Goal: Task Accomplishment & Management: Manage account settings

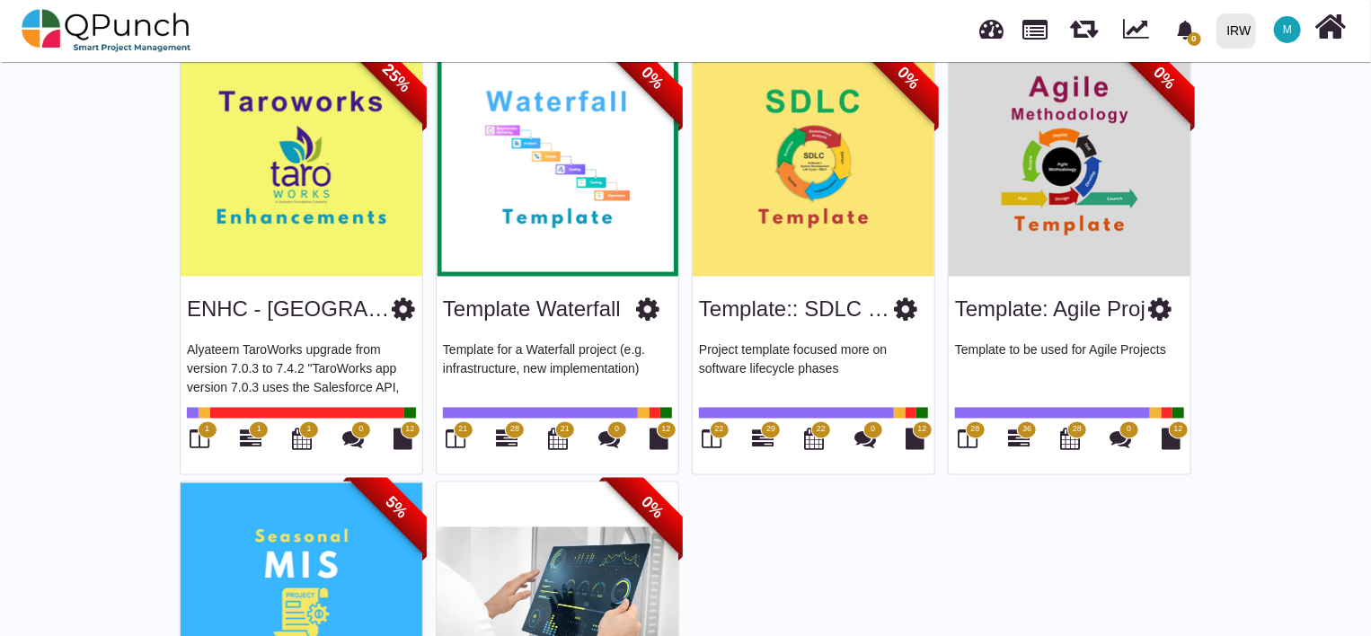
scroll to position [1423, 0]
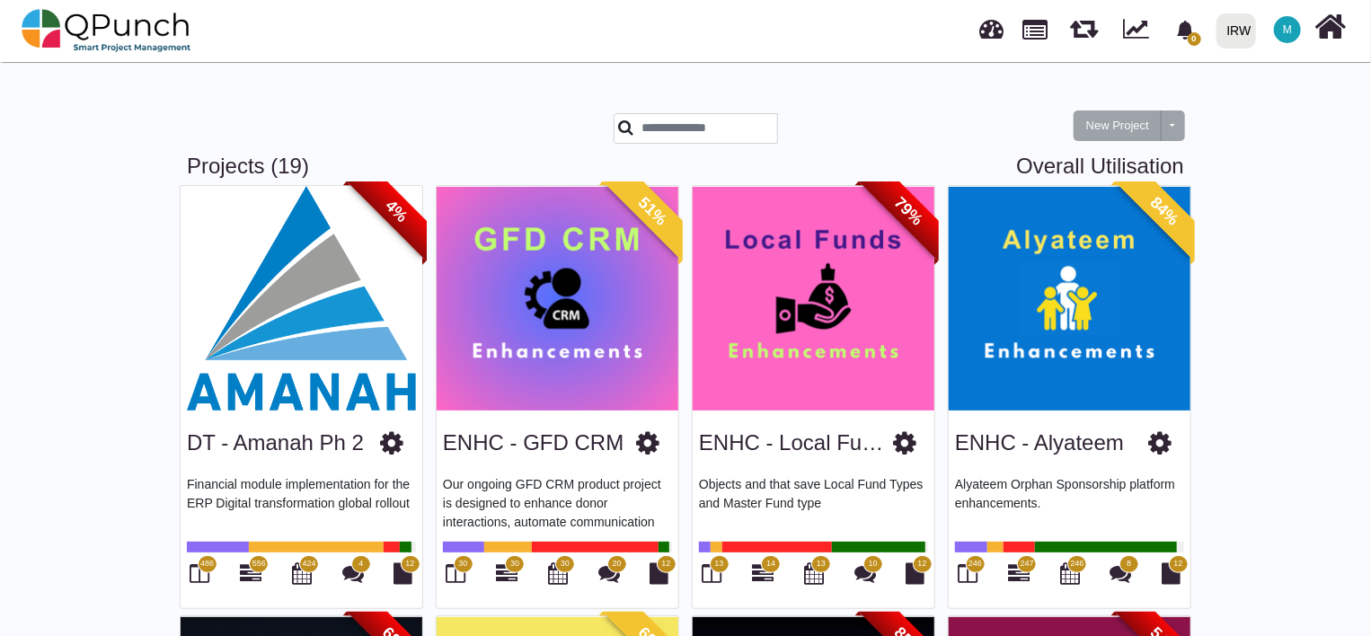
click at [1283, 30] on span "M" at bounding box center [1287, 29] width 9 height 11
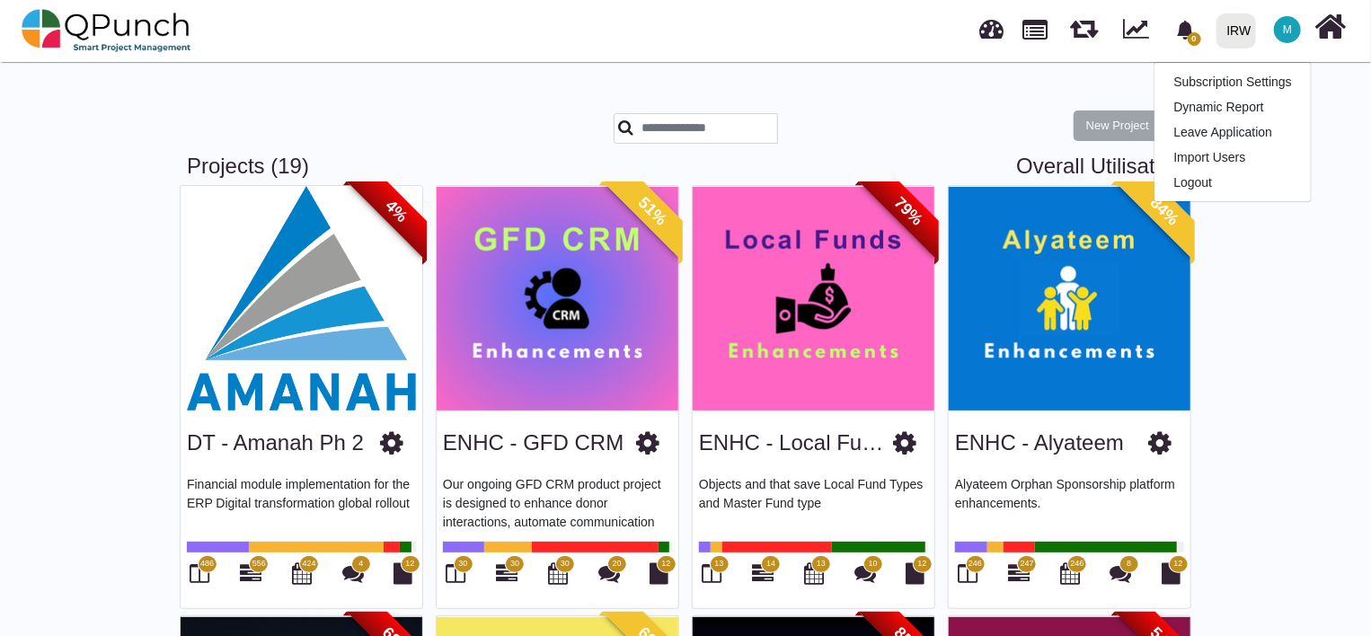
click at [1249, 30] on div "IRW" at bounding box center [1239, 30] width 24 height 31
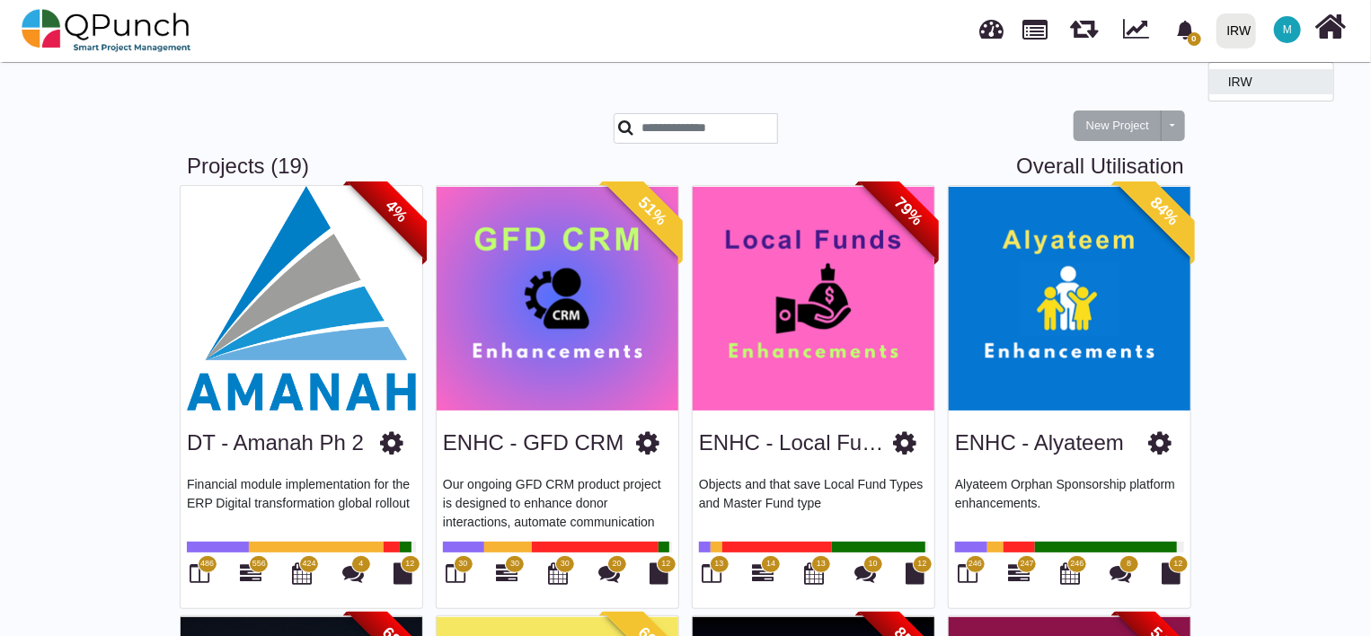
click at [1247, 82] on link "IRW" at bounding box center [1271, 81] width 124 height 25
click at [1291, 23] on span "M" at bounding box center [1287, 29] width 27 height 27
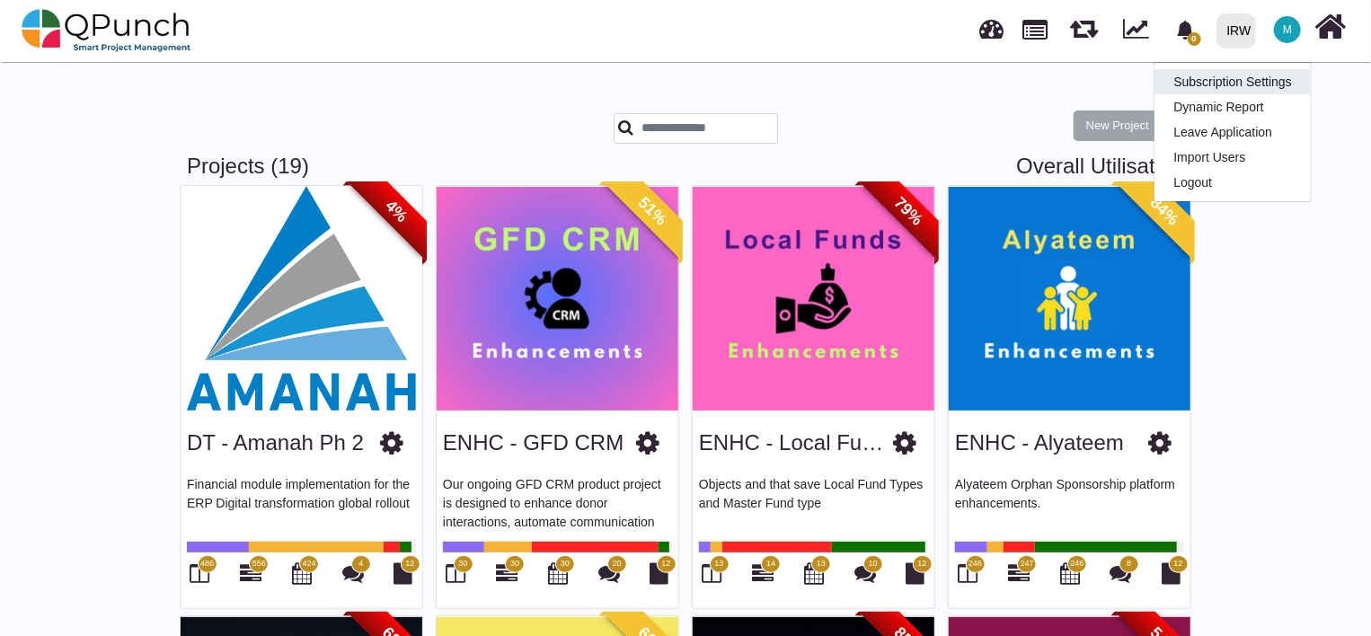
click at [1267, 87] on link "Subscription Settings" at bounding box center [1232, 81] width 156 height 25
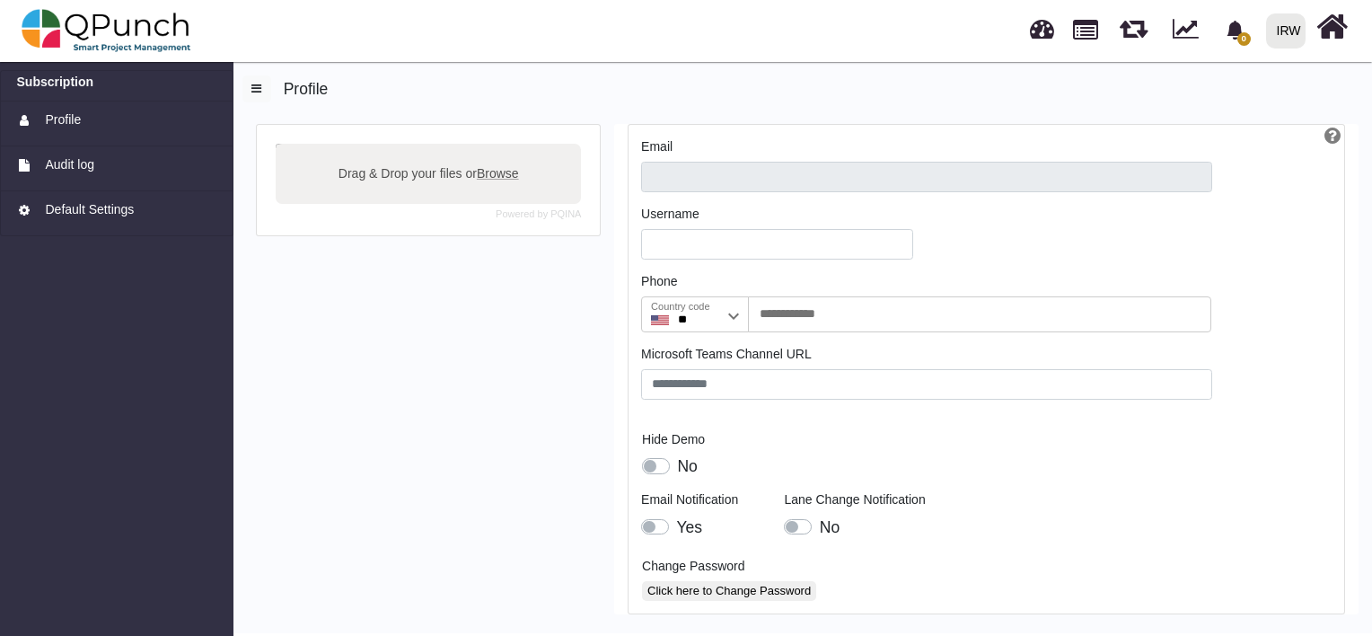
type input "**********"
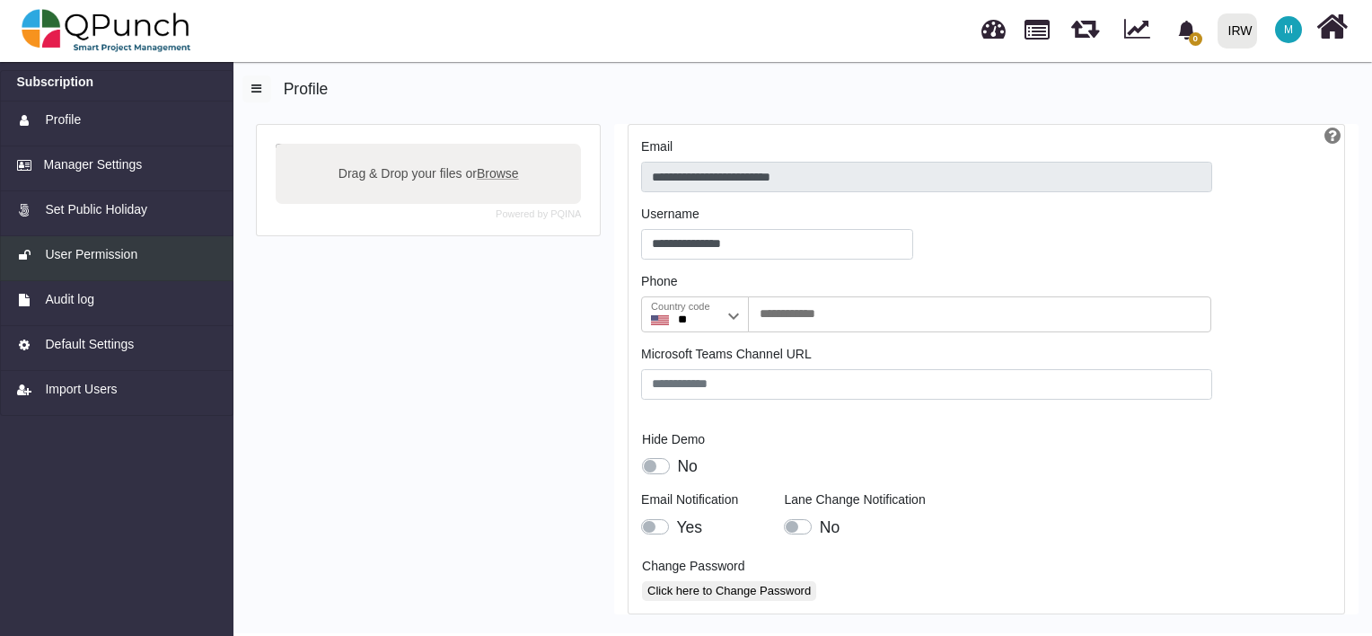
click at [113, 261] on span "User Permission" at bounding box center [91, 254] width 93 height 19
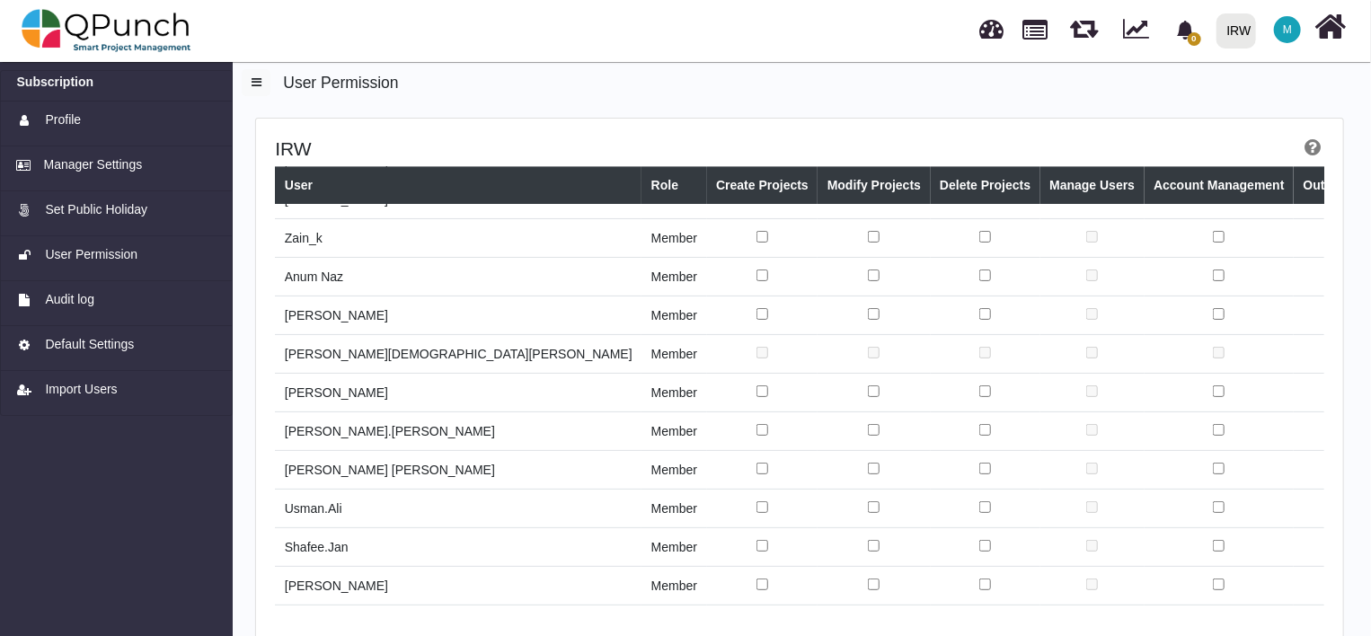
scroll to position [1968, 0]
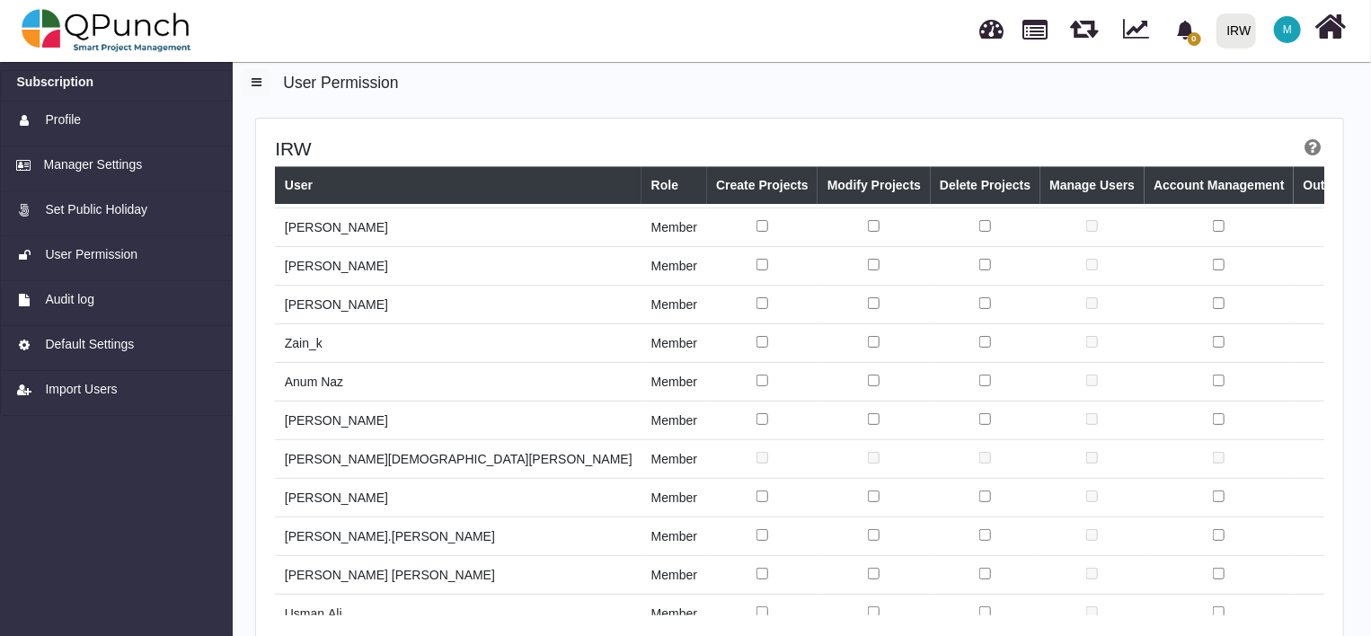
click at [1006, 32] on div at bounding box center [995, 30] width 43 height 59
click at [1036, 27] on link at bounding box center [1035, 28] width 25 height 31
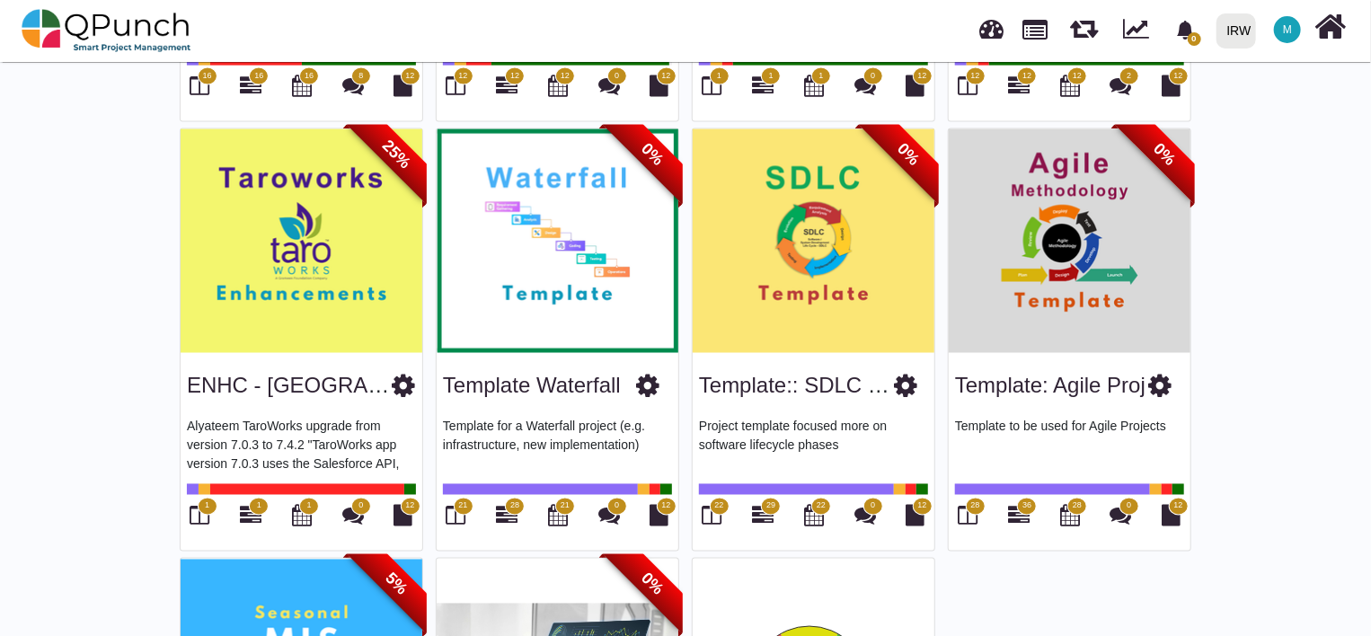
scroll to position [1717, 0]
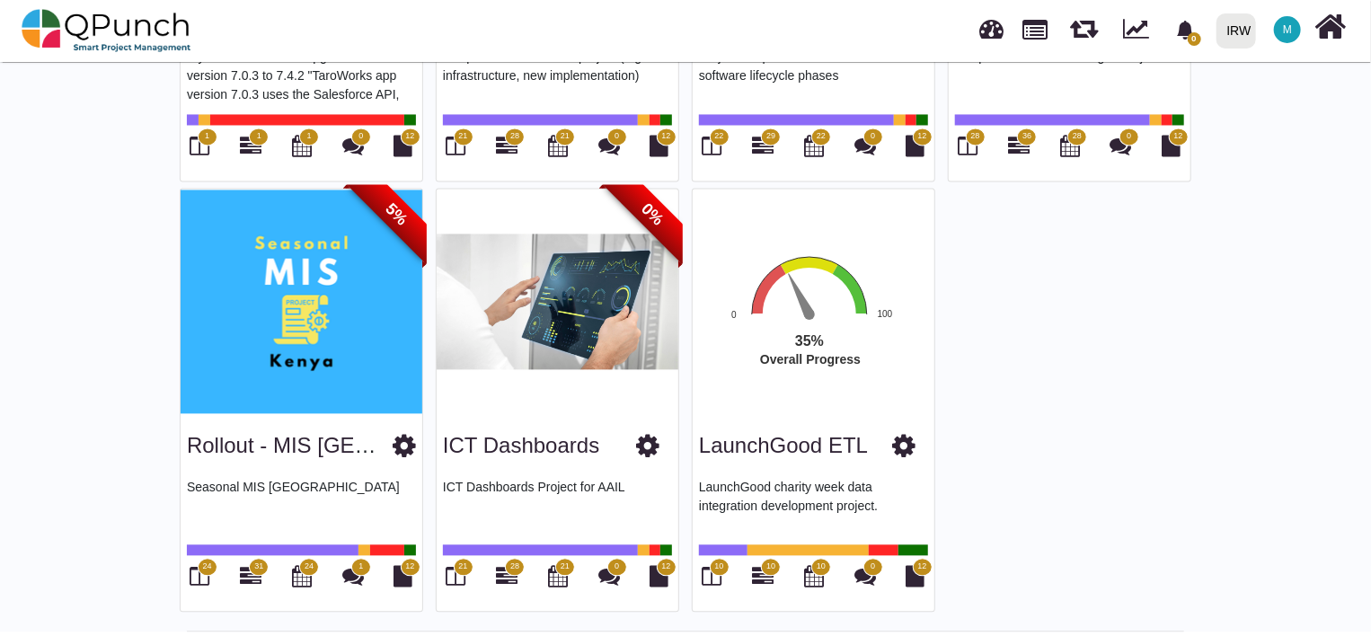
click at [909, 439] on icon at bounding box center [903, 445] width 23 height 27
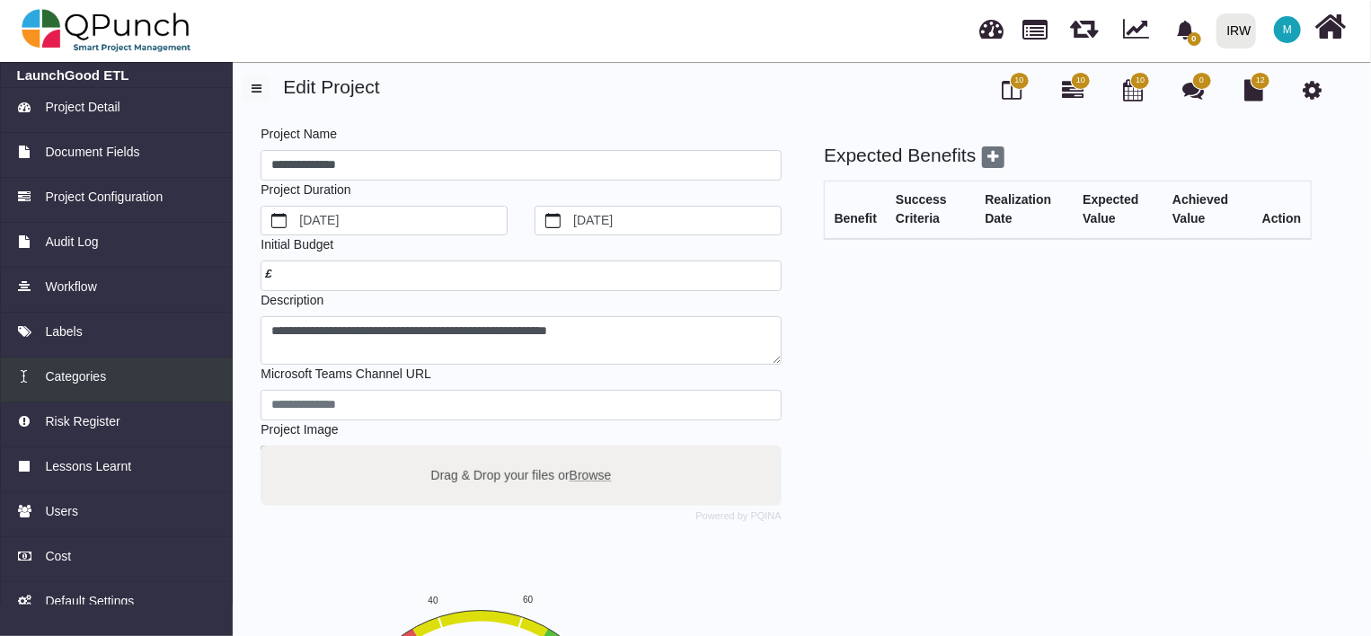
scroll to position [112, 0]
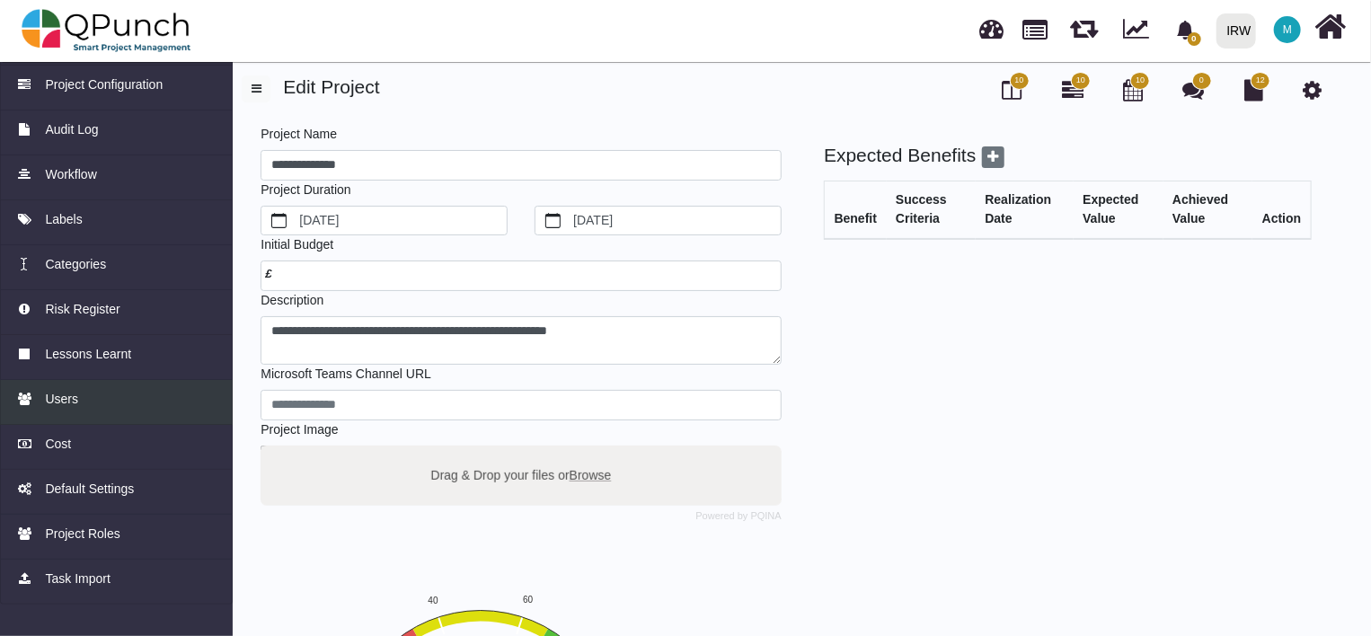
click at [56, 401] on span "Users" at bounding box center [61, 399] width 33 height 19
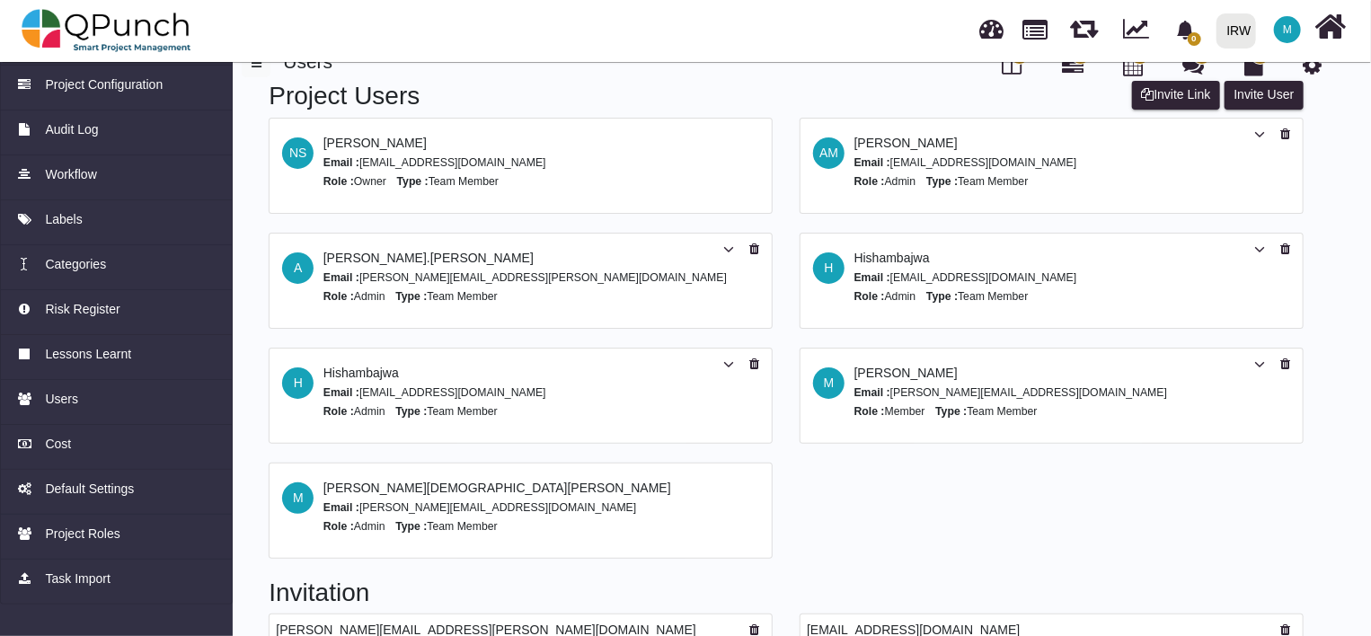
scroll to position [22, 0]
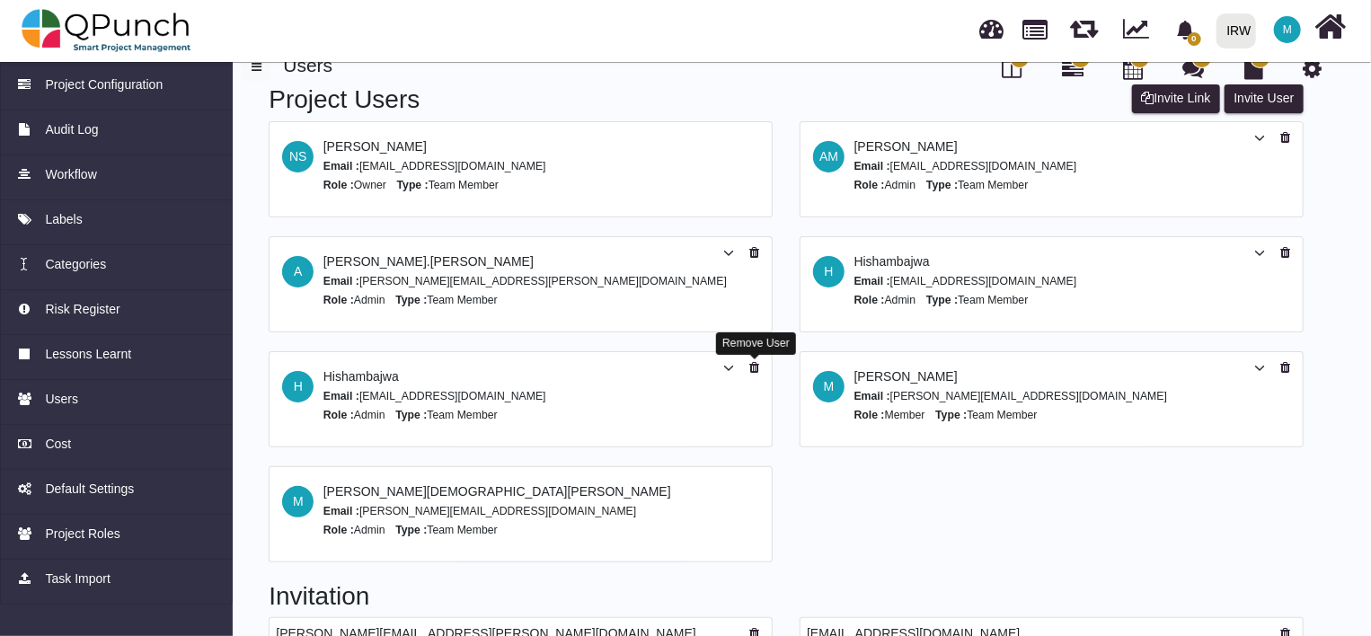
click at [752, 365] on icon at bounding box center [754, 367] width 10 height 13
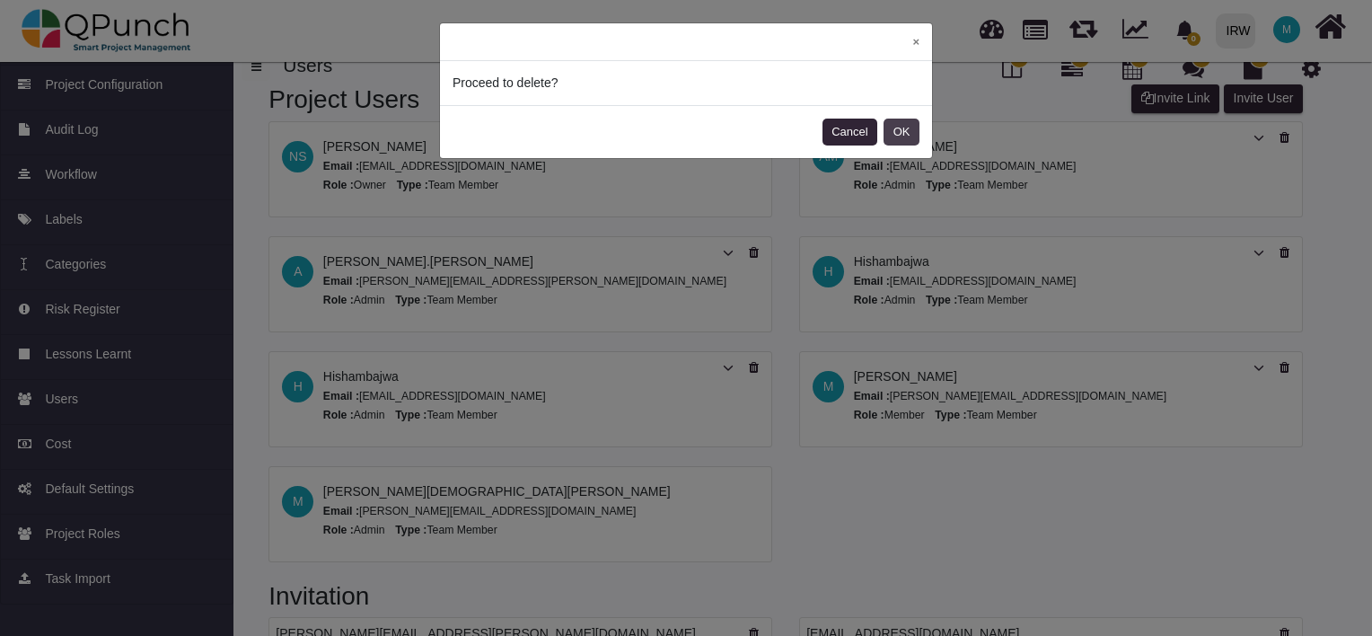
click at [904, 133] on button "OK" at bounding box center [902, 132] width 36 height 27
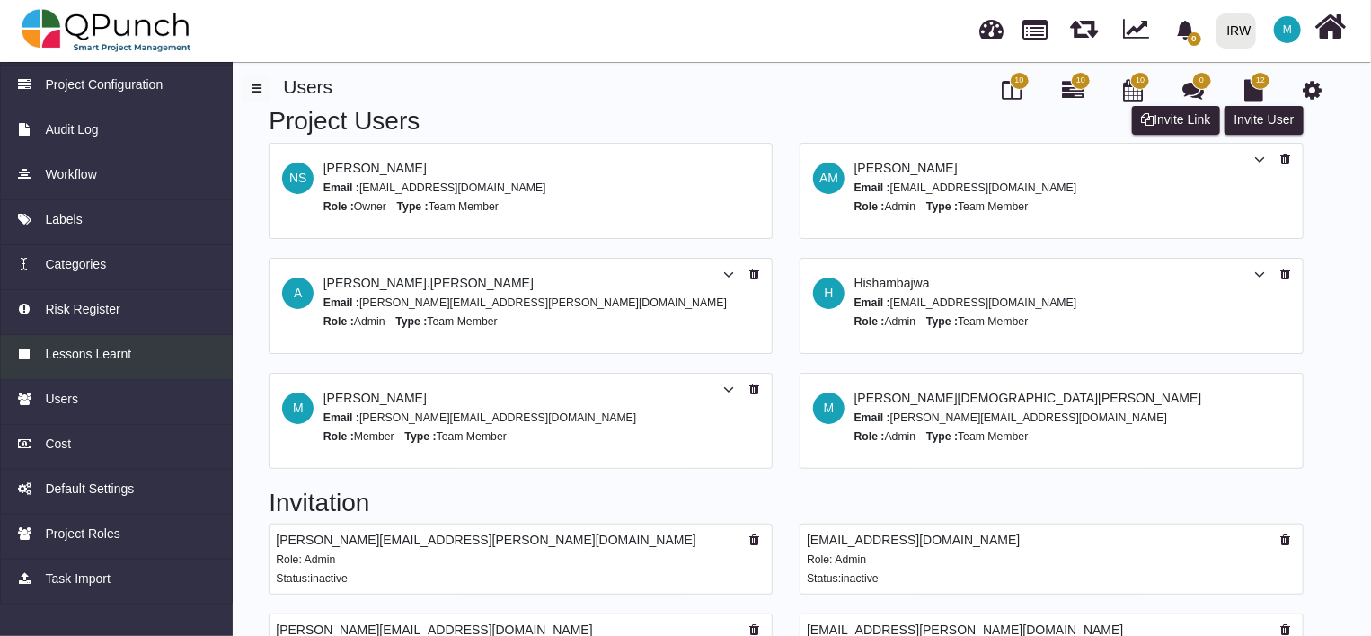
scroll to position [154, 0]
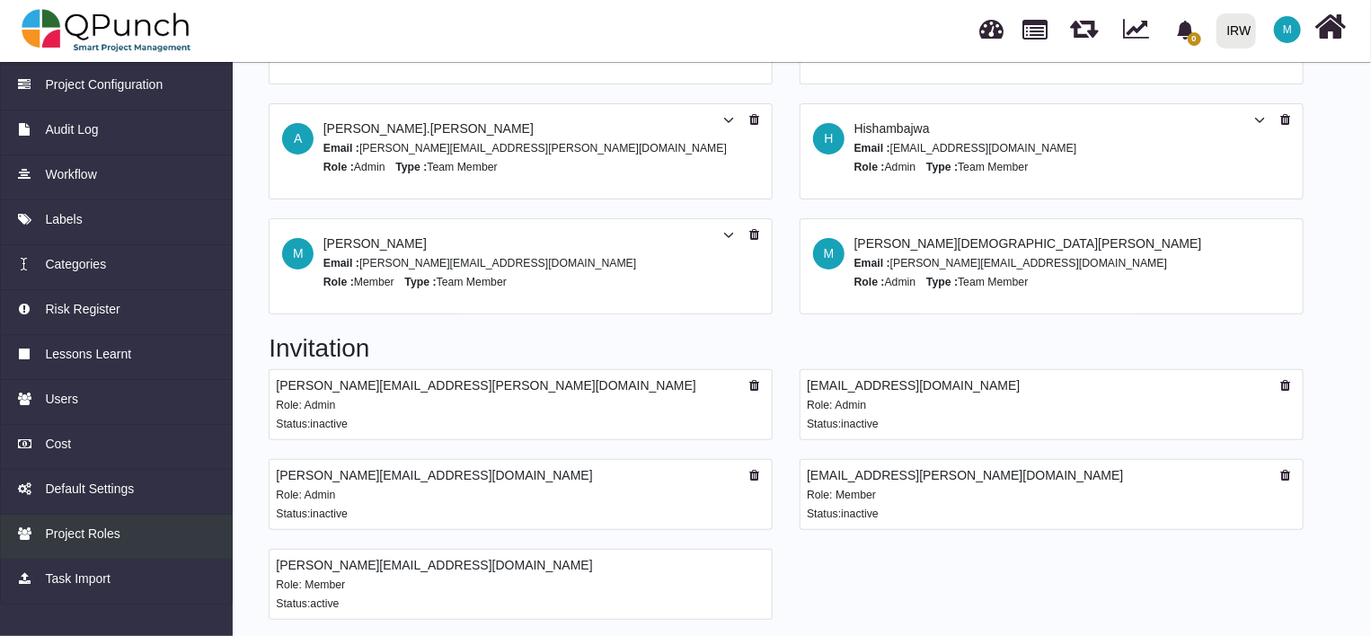
click at [90, 537] on span "Project Roles" at bounding box center [82, 534] width 75 height 19
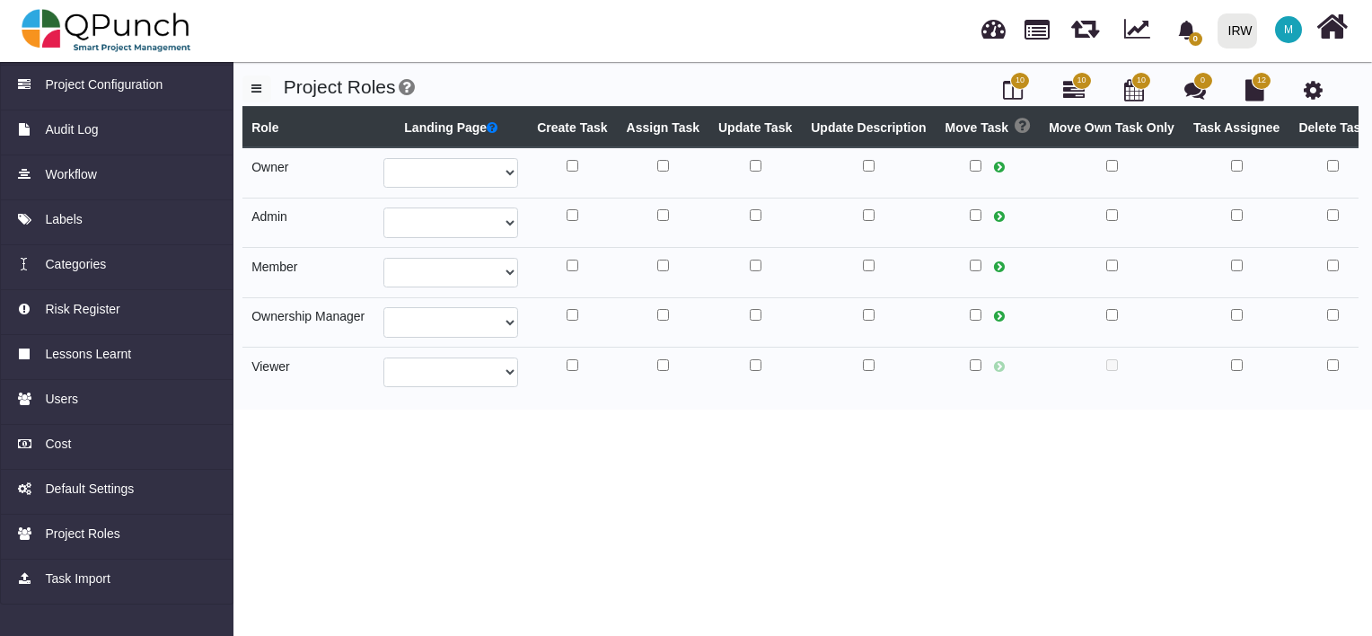
select select
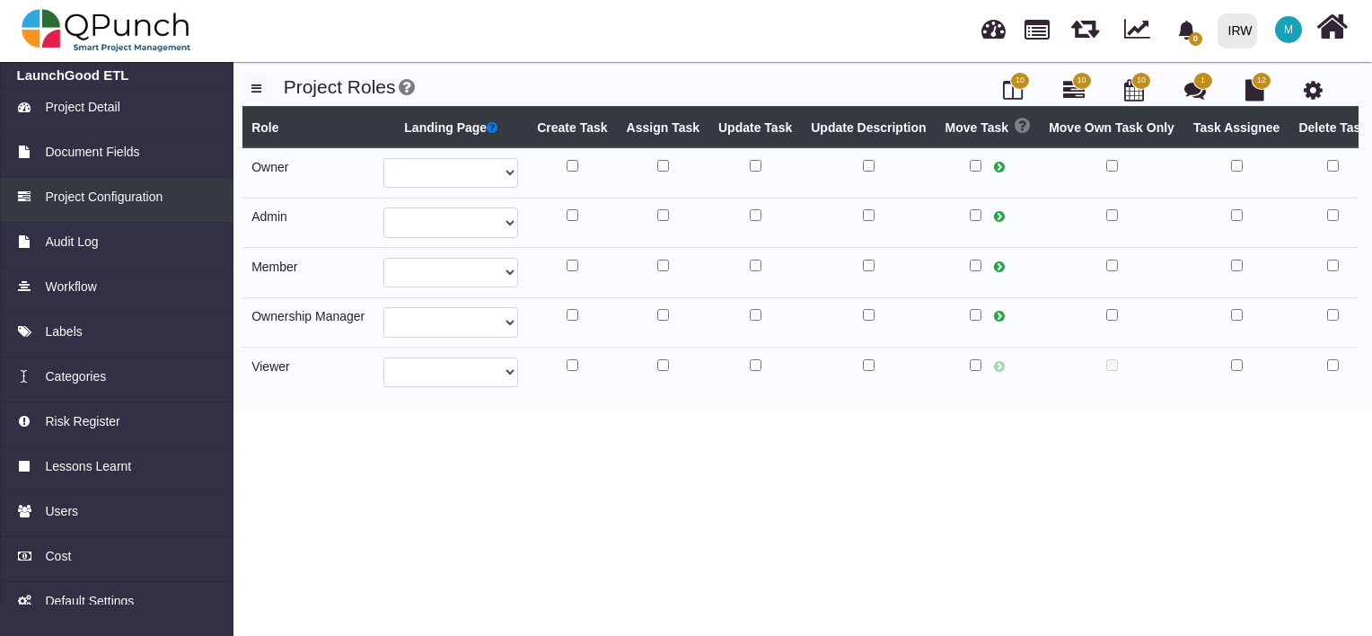
select select
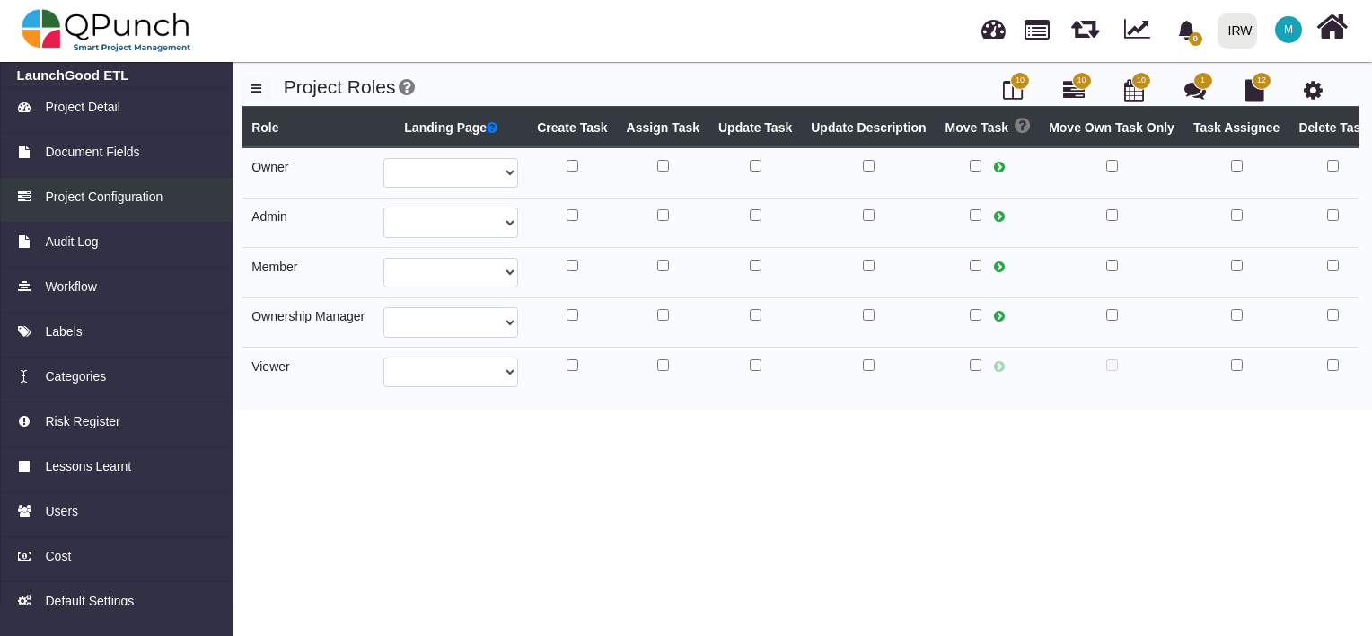
select select
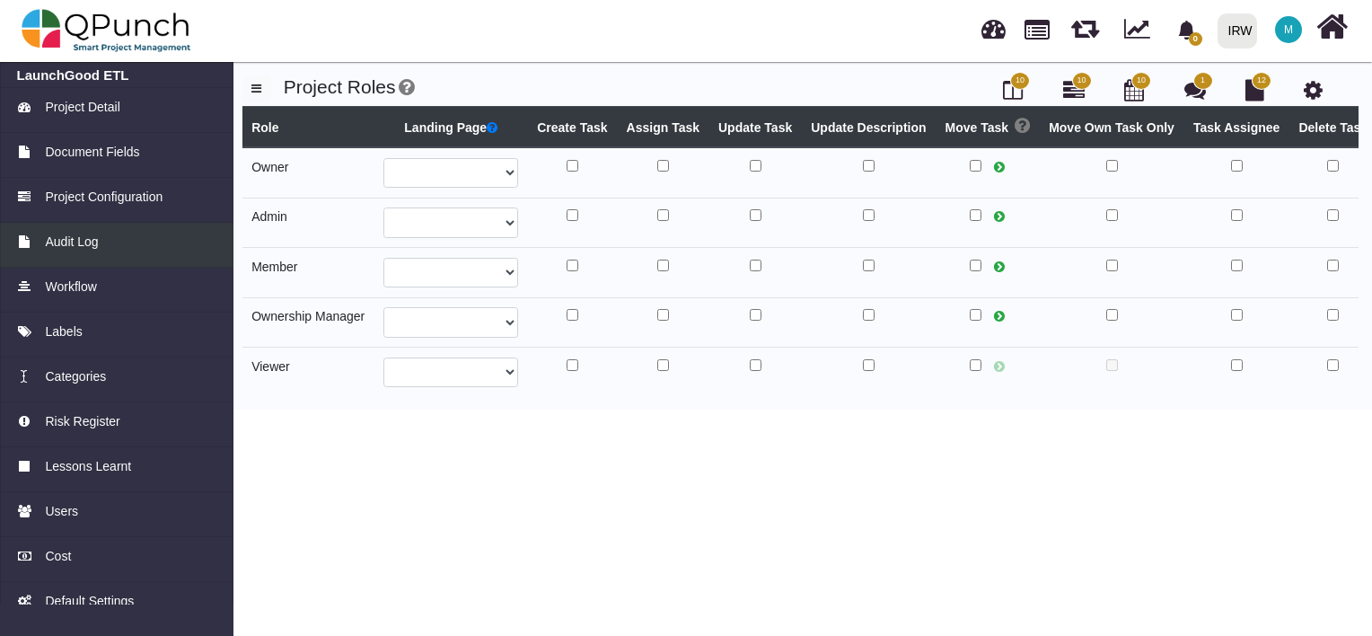
select select
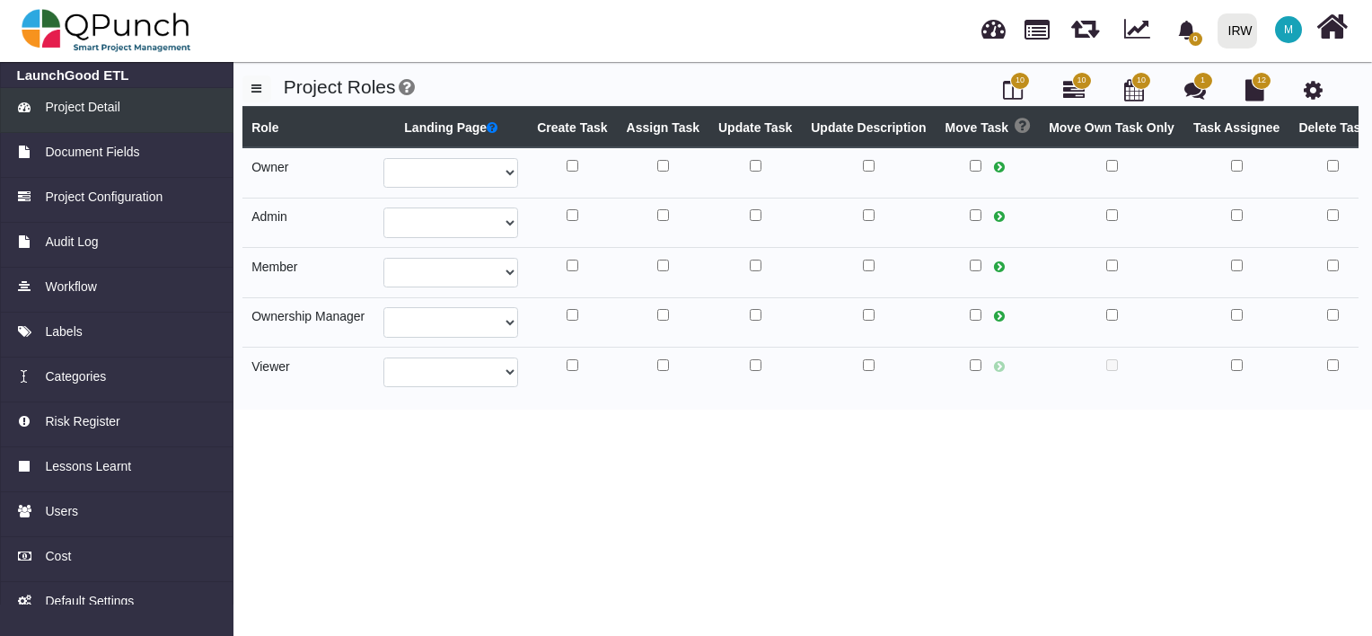
select select
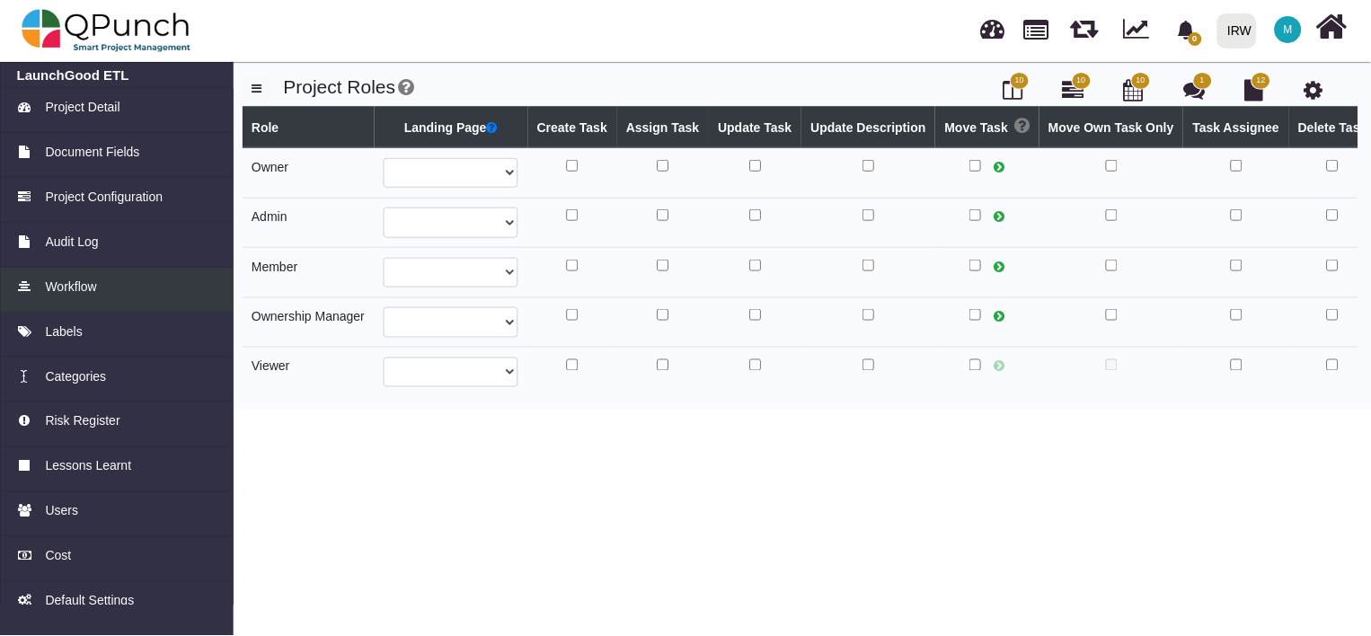
scroll to position [112, 0]
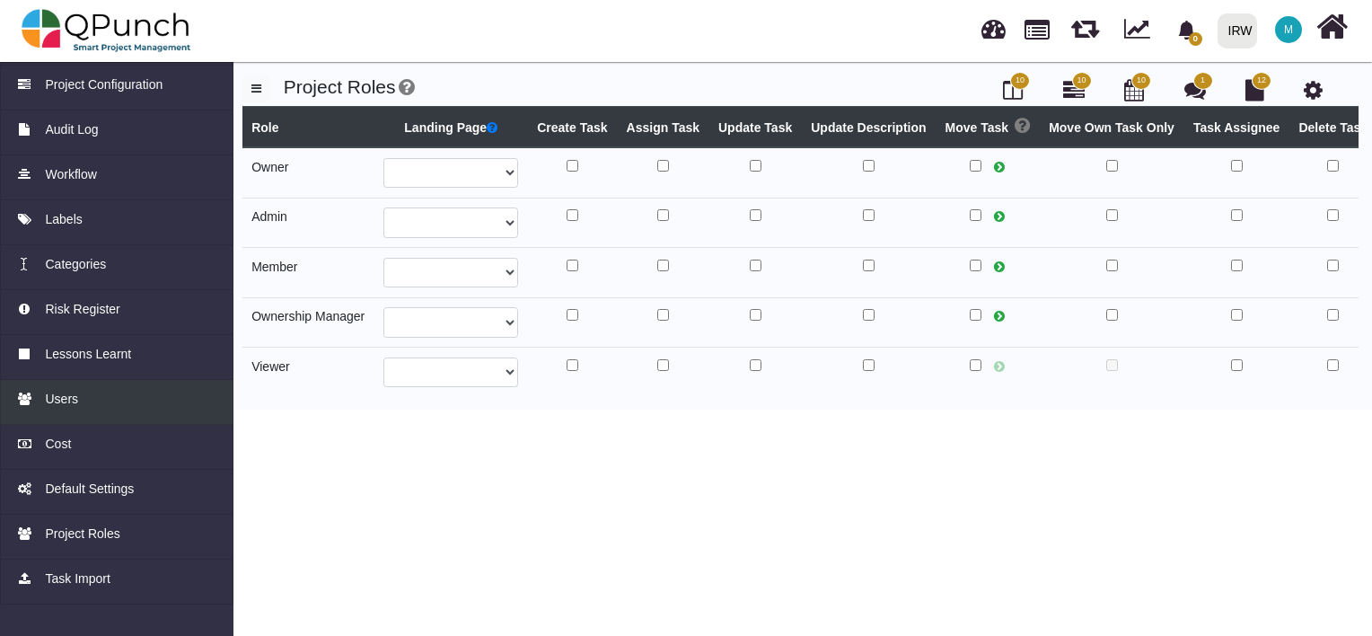
click at [118, 410] on link "Users" at bounding box center [117, 402] width 234 height 45
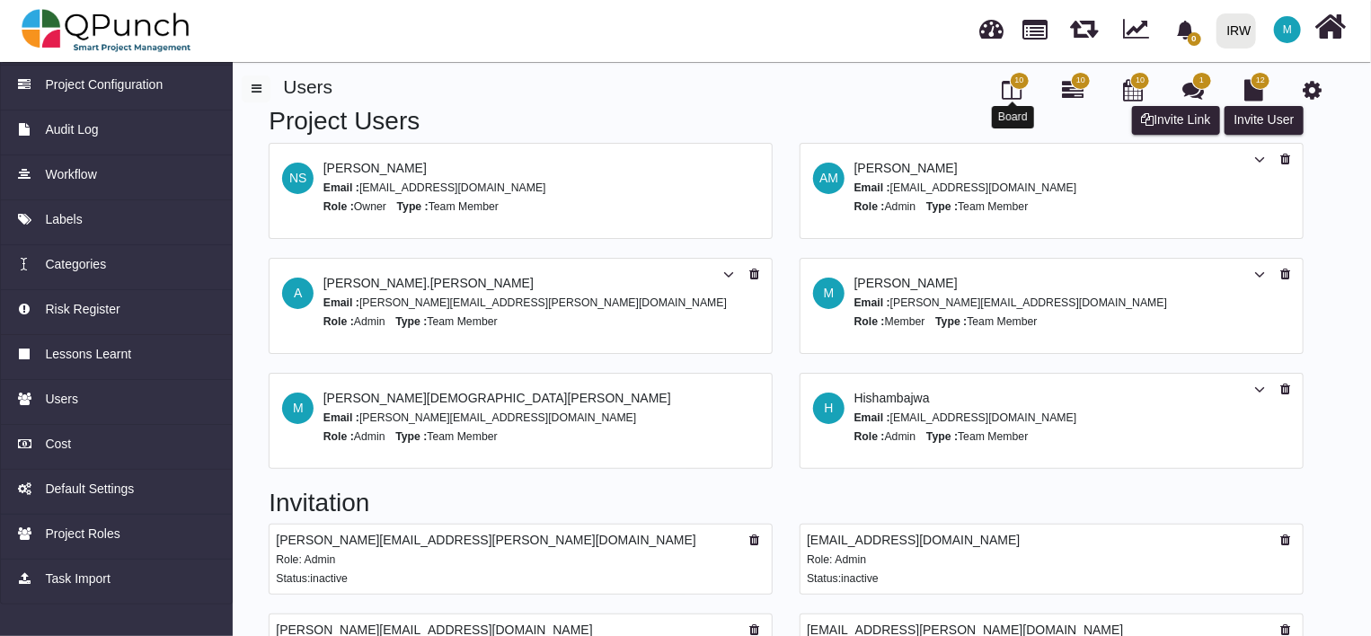
click at [1020, 95] on icon at bounding box center [1012, 90] width 20 height 22
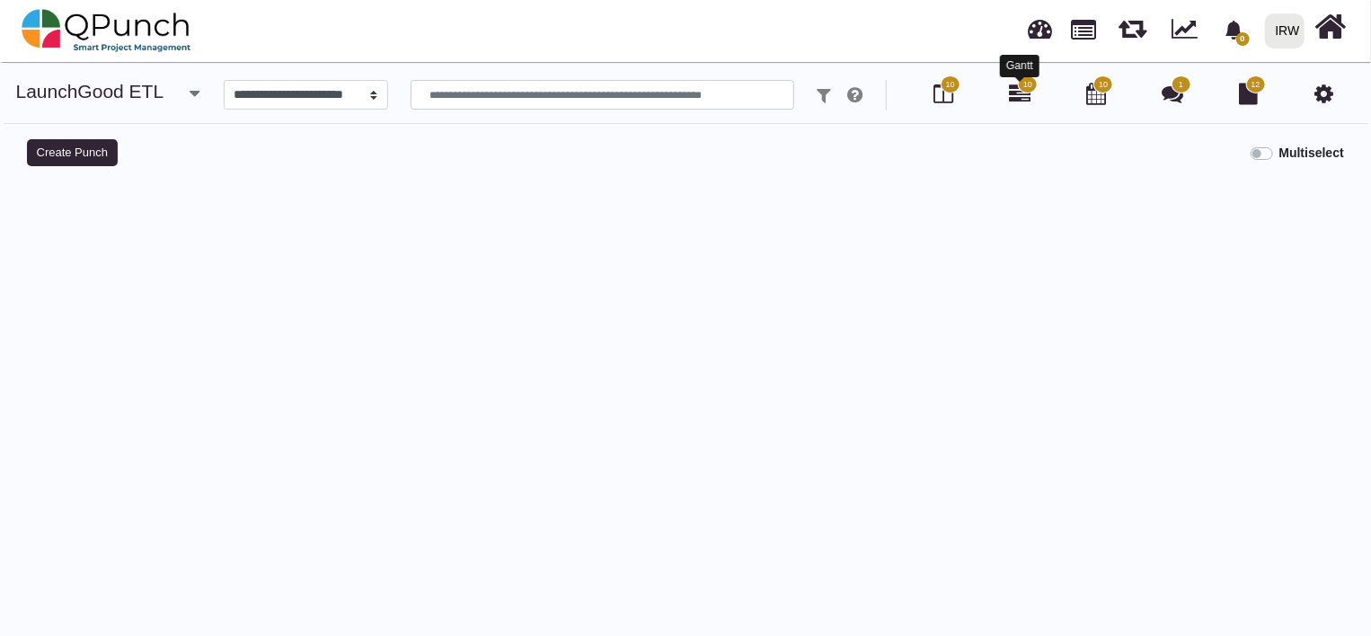
select select
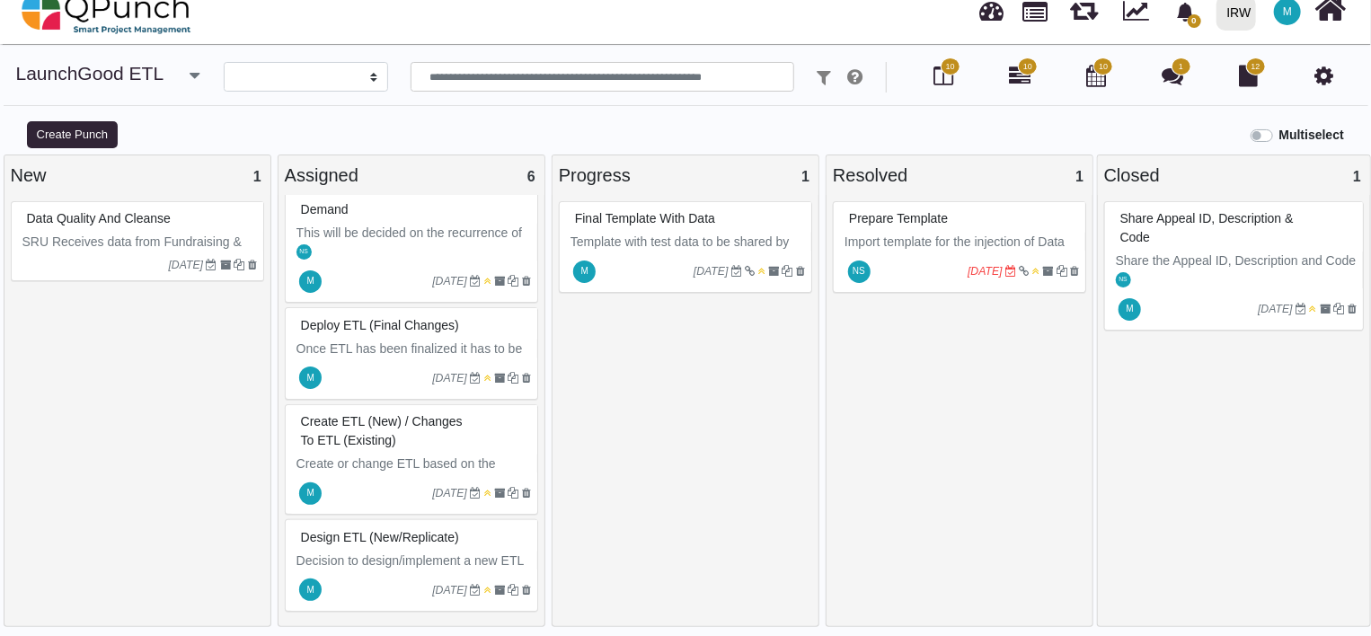
scroll to position [13, 0]
